Goal: Task Accomplishment & Management: Use online tool/utility

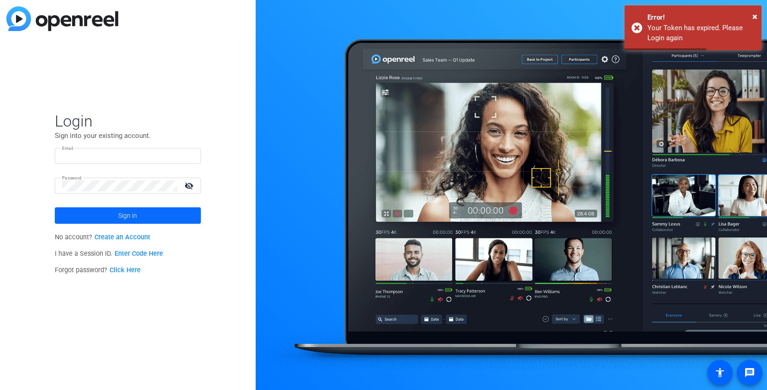
type input "[PERSON_NAME][EMAIL_ADDRESS][DOMAIN_NAME]"
click at [159, 210] on span at bounding box center [128, 215] width 146 height 22
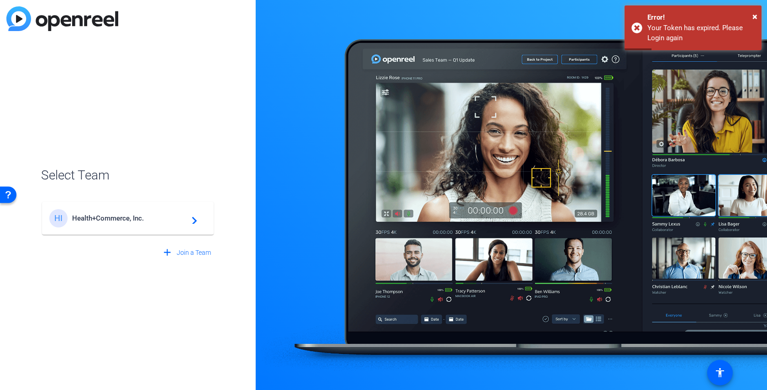
click at [159, 220] on span "Health+Commerce, Inc." at bounding box center [129, 218] width 114 height 8
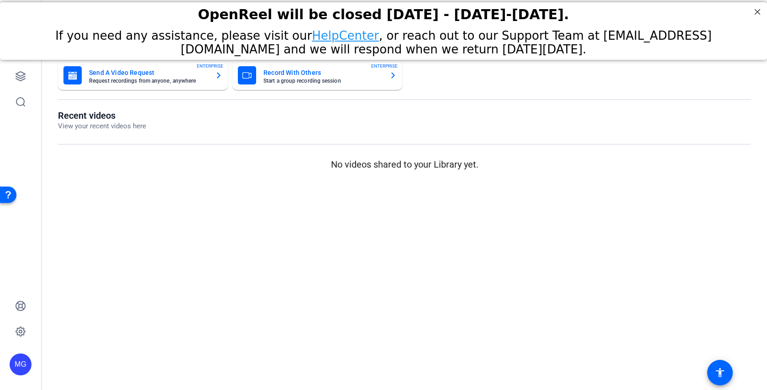
click at [167, 78] on mat-card-subtitle "Request recordings from anyone, anywhere" at bounding box center [148, 80] width 119 height 5
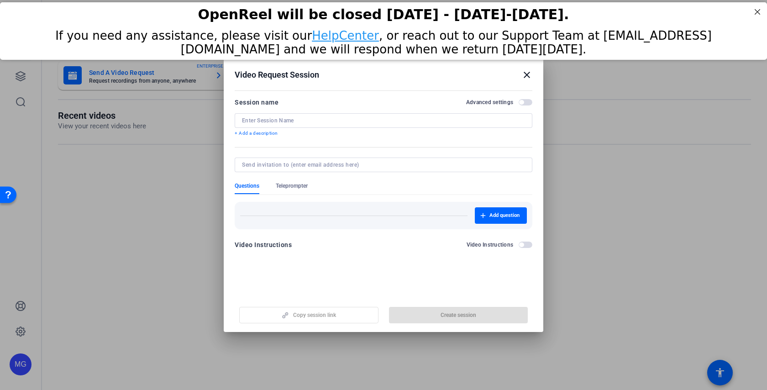
click at [308, 118] on input at bounding box center [383, 120] width 283 height 7
type input "OBIO Beat"
click at [315, 163] on input at bounding box center [381, 164] width 279 height 7
paste input "[EMAIL_ADDRESS][DOMAIN_NAME]"
type input "[EMAIL_ADDRESS][DOMAIN_NAME]"
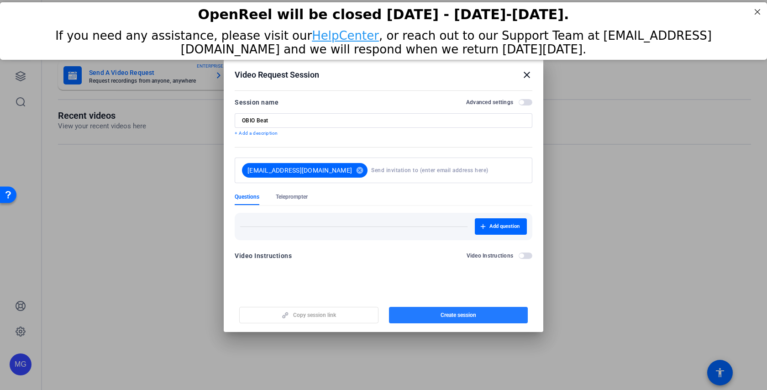
click at [452, 315] on span "Create session" at bounding box center [458, 314] width 36 height 7
